Goal: Task Accomplishment & Management: Use online tool/utility

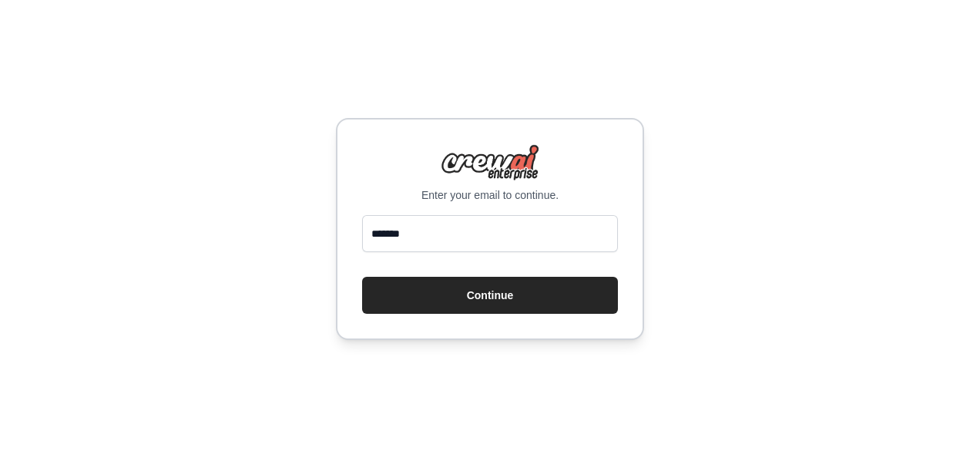
type input "**********"
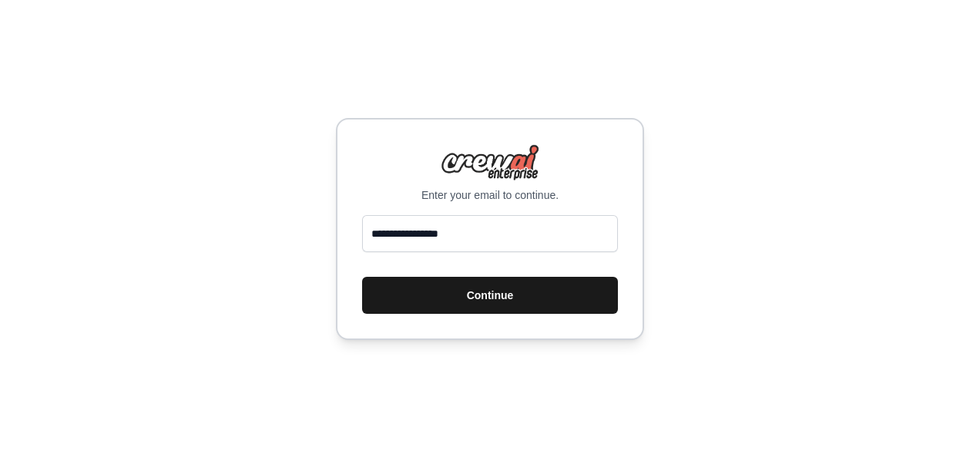
click at [450, 297] on button "Continue" at bounding box center [490, 295] width 256 height 37
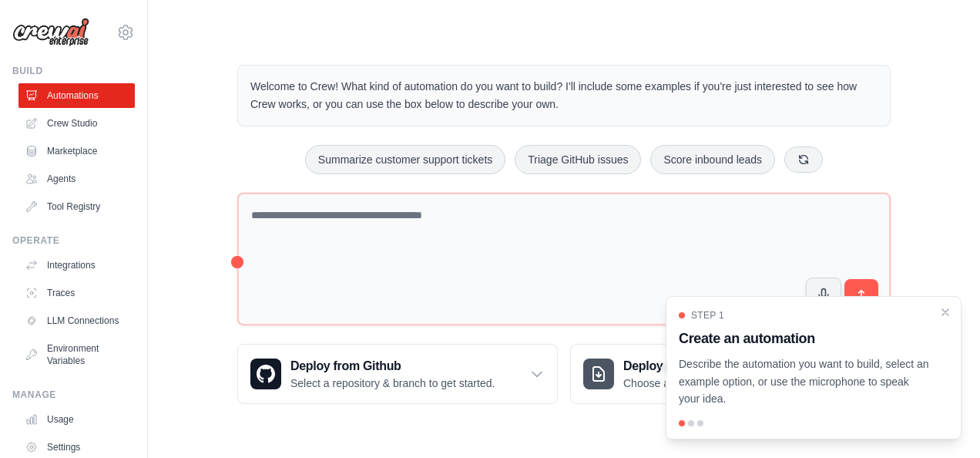
drag, startPoint x: 946, startPoint y: 313, endPoint x: 909, endPoint y: 303, distance: 38.3
click at [946, 313] on icon "Close walkthrough" at bounding box center [945, 312] width 12 height 12
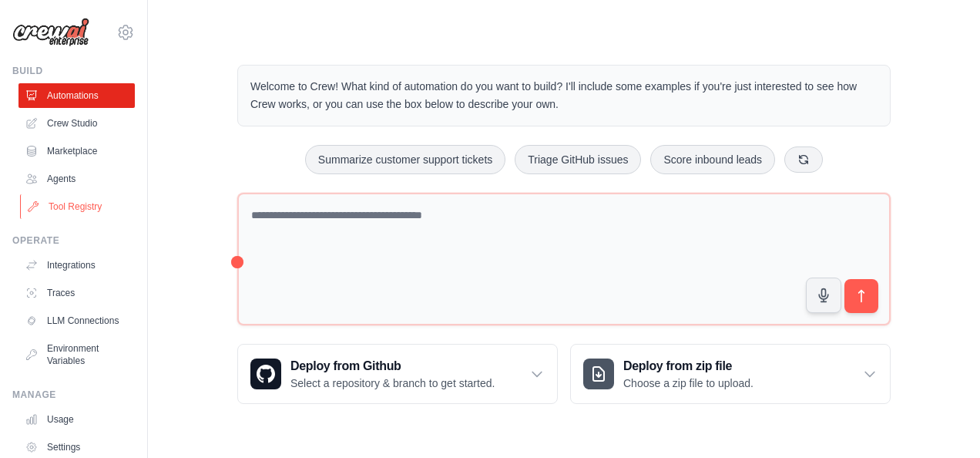
click at [86, 213] on link "Tool Registry" at bounding box center [78, 206] width 116 height 25
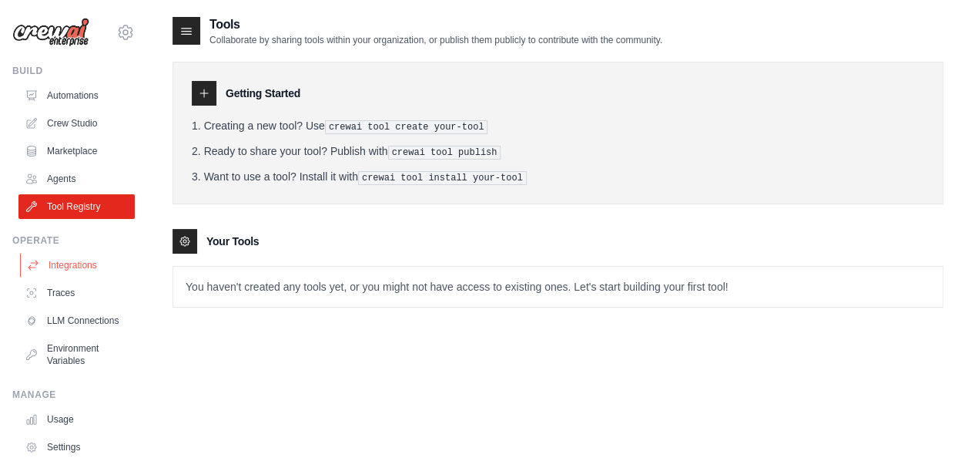
click at [79, 270] on link "Integrations" at bounding box center [78, 265] width 116 height 25
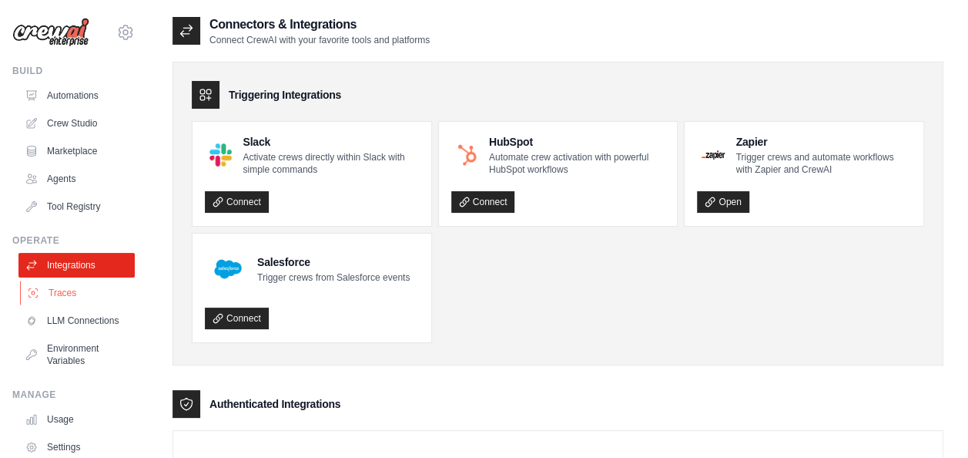
click at [85, 294] on link "Traces" at bounding box center [78, 292] width 116 height 25
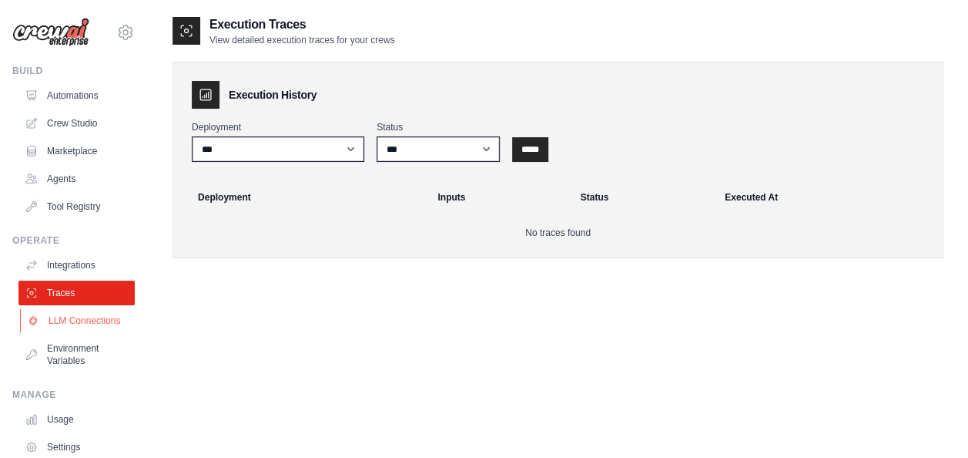
click at [86, 316] on link "LLM Connections" at bounding box center [78, 320] width 116 height 25
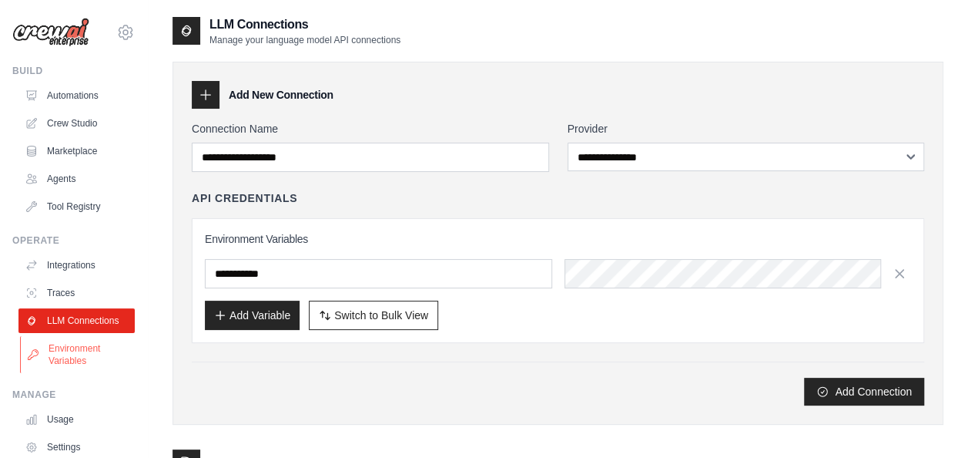
click at [88, 354] on link "Environment Variables" at bounding box center [78, 354] width 116 height 37
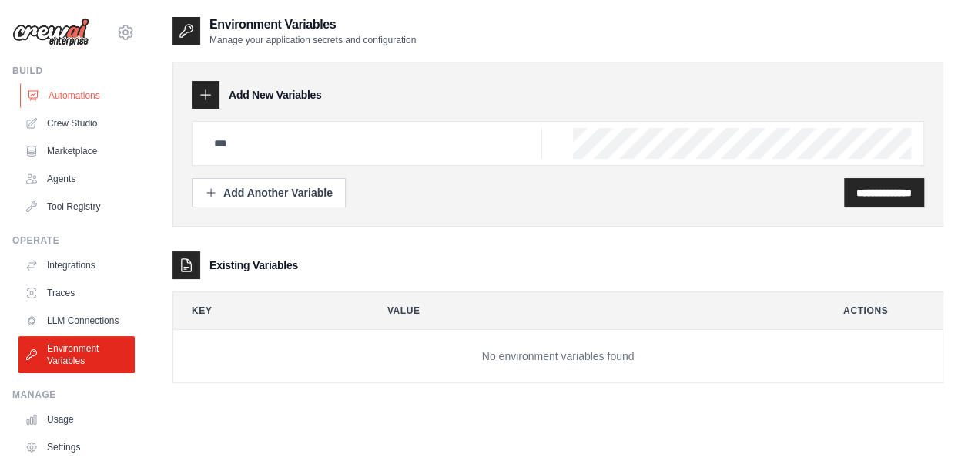
click at [88, 86] on link "Automations" at bounding box center [78, 95] width 116 height 25
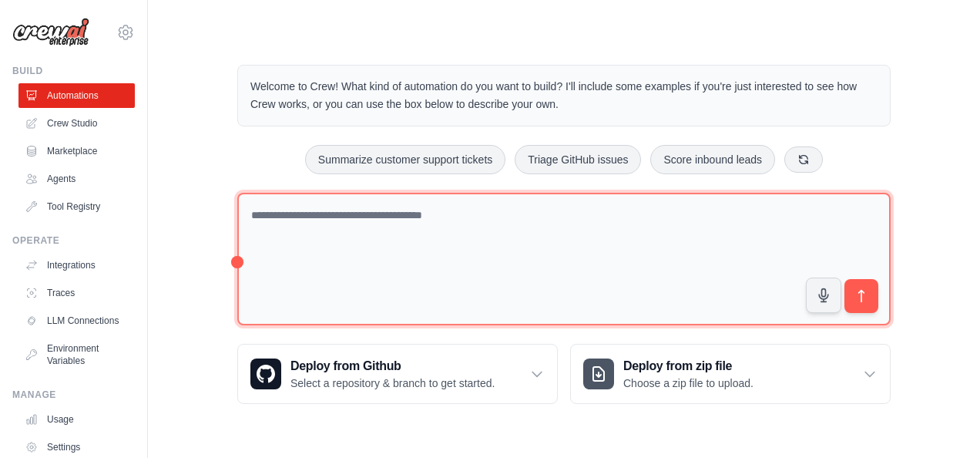
click at [350, 220] on textarea at bounding box center [563, 259] width 653 height 133
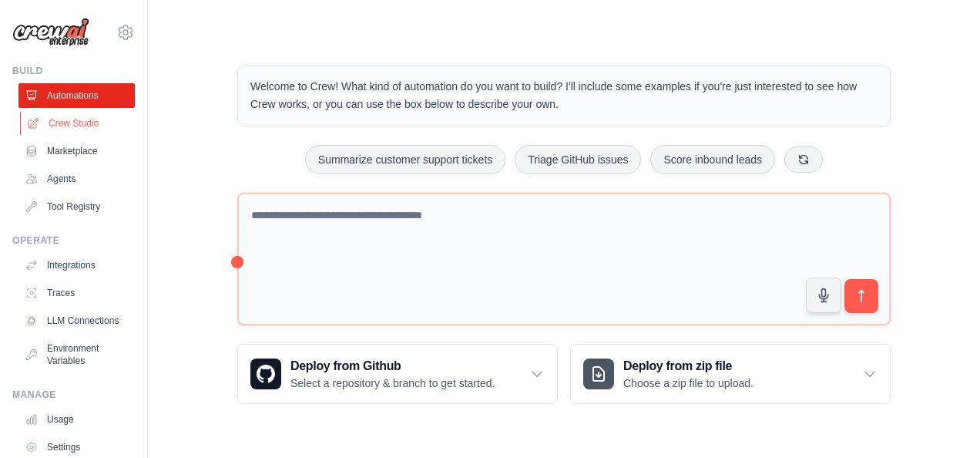
click at [78, 123] on link "Crew Studio" at bounding box center [78, 123] width 116 height 25
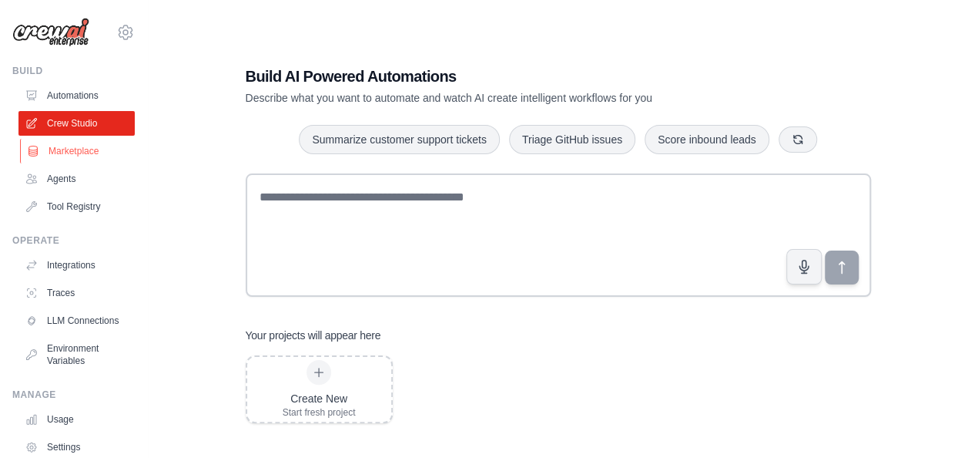
click at [99, 154] on link "Marketplace" at bounding box center [78, 151] width 116 height 25
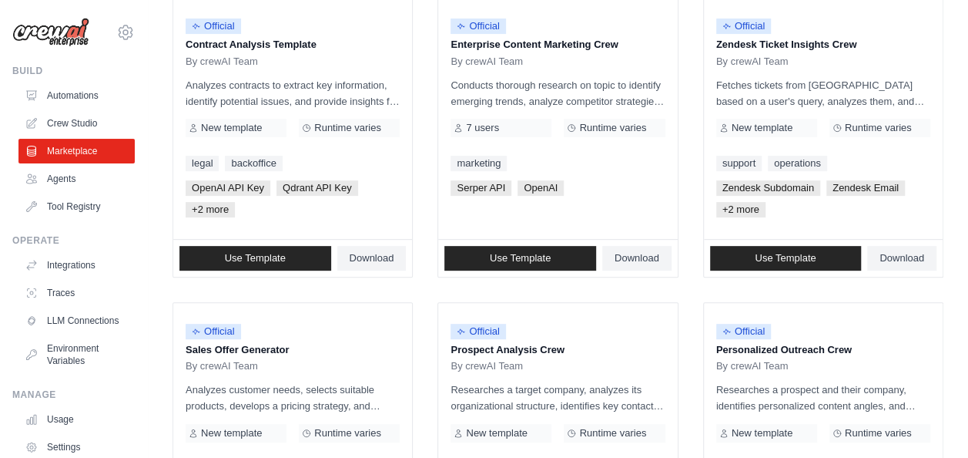
scroll to position [48, 0]
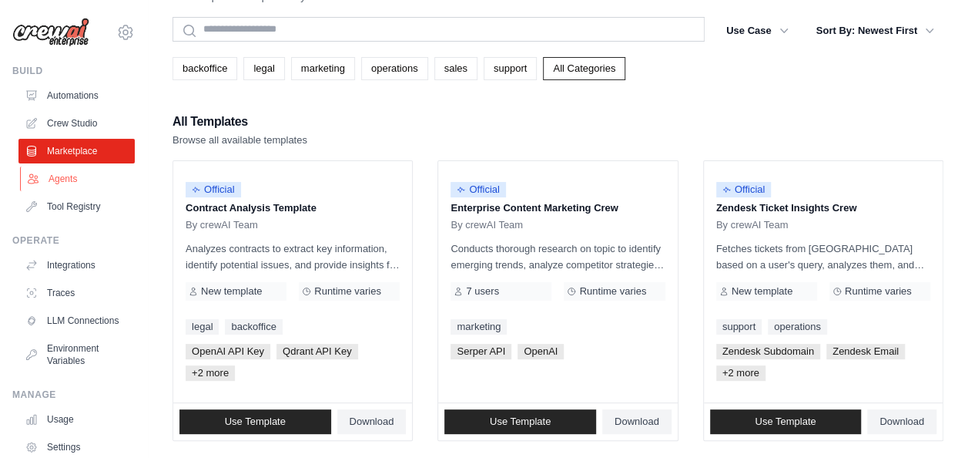
click at [79, 174] on link "Agents" at bounding box center [78, 178] width 116 height 25
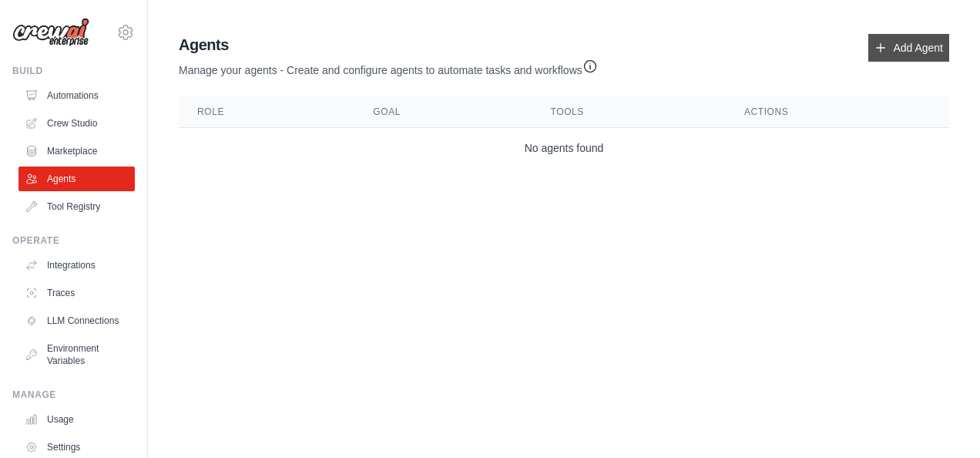
click at [911, 54] on link "Add Agent" at bounding box center [908, 48] width 81 height 28
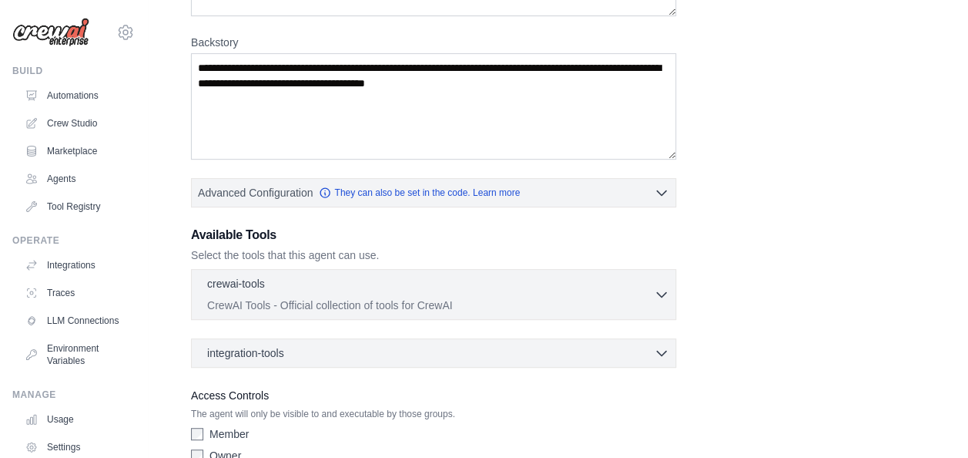
scroll to position [296, 0]
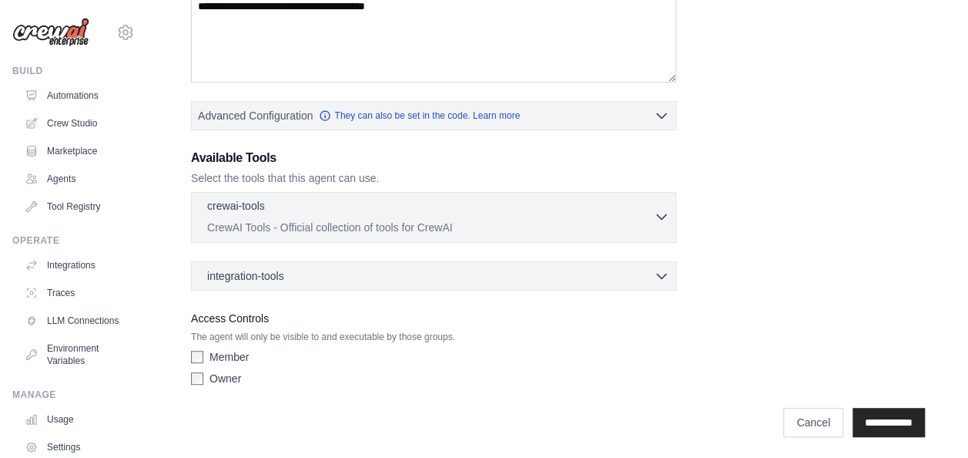
click at [608, 199] on div "crewai-tools 0 selected" at bounding box center [430, 207] width 447 height 18
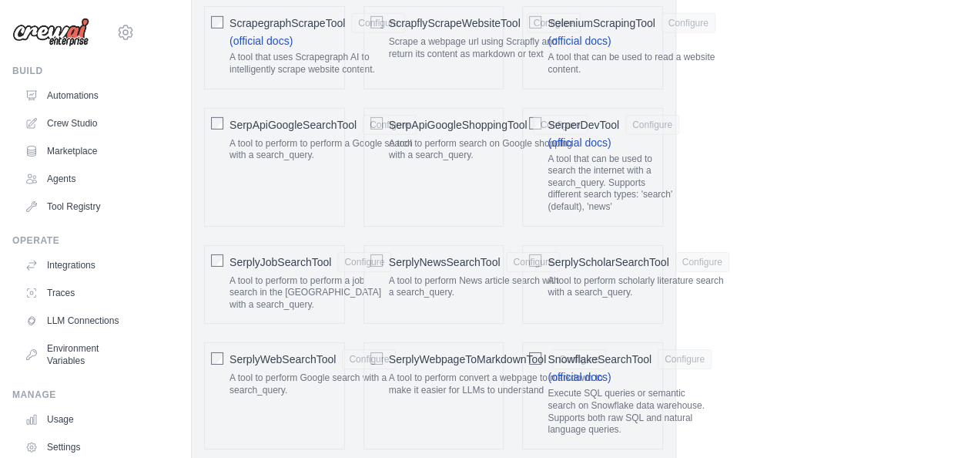
scroll to position [2607, 0]
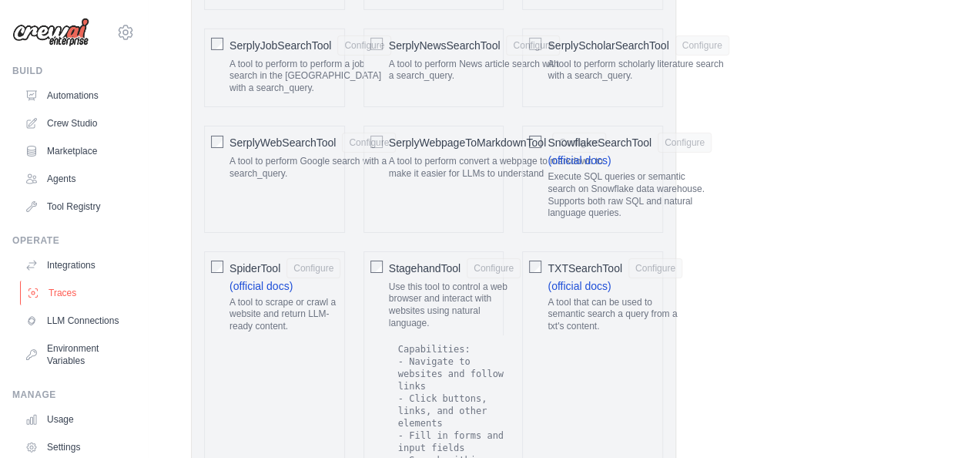
click at [69, 291] on link "Traces" at bounding box center [78, 292] width 116 height 25
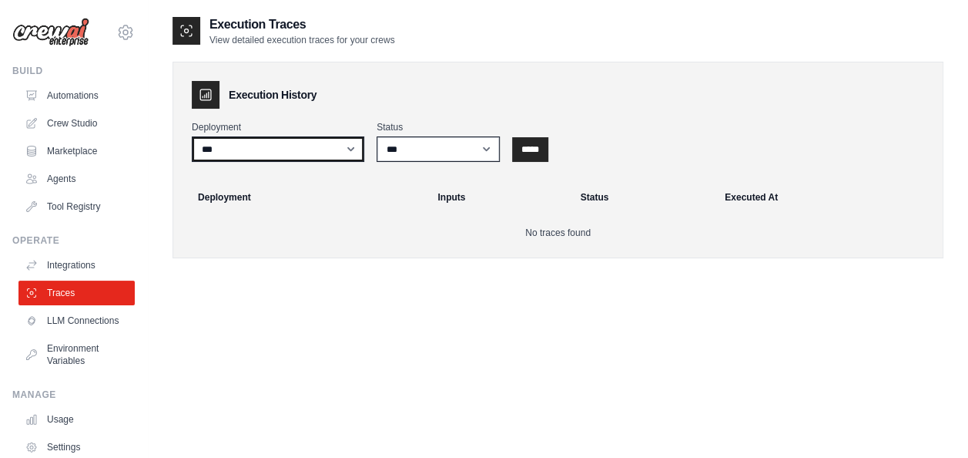
click at [340, 149] on select "***" at bounding box center [278, 148] width 173 height 25
